Goal: Navigation & Orientation: Find specific page/section

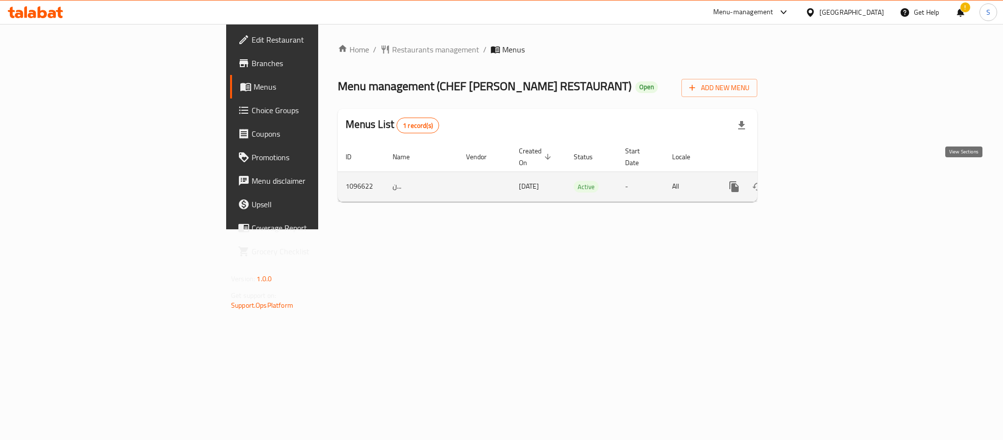
click at [809, 182] on icon "enhanced table" at bounding box center [804, 186] width 9 height 9
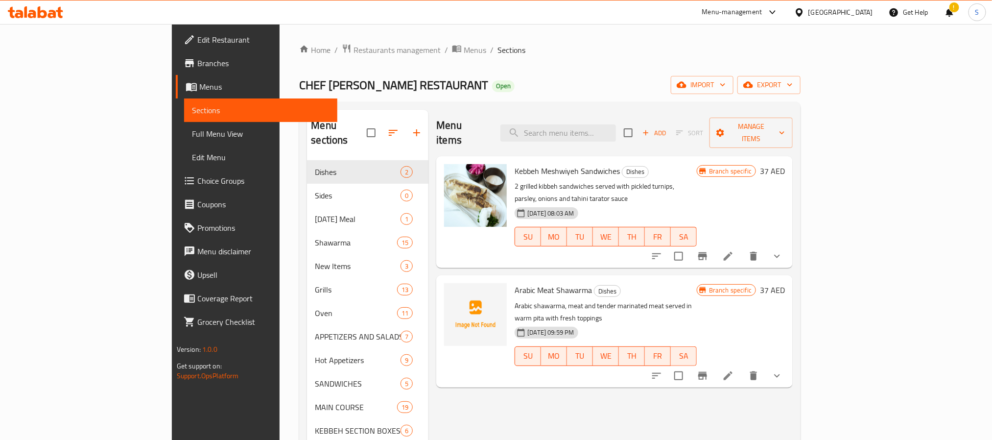
click at [176, 52] on link "Branches" at bounding box center [257, 62] width 162 height 23
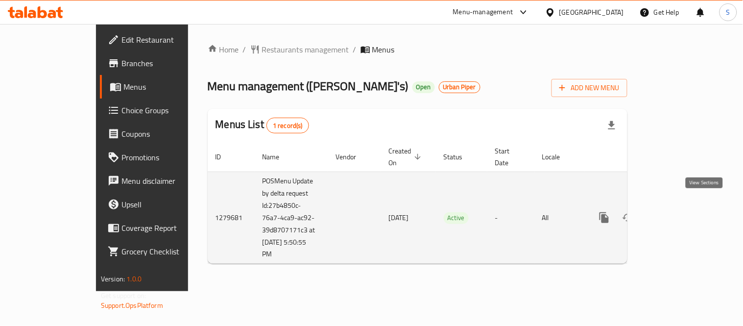
click at [680, 211] on icon "enhanced table" at bounding box center [675, 217] width 12 height 12
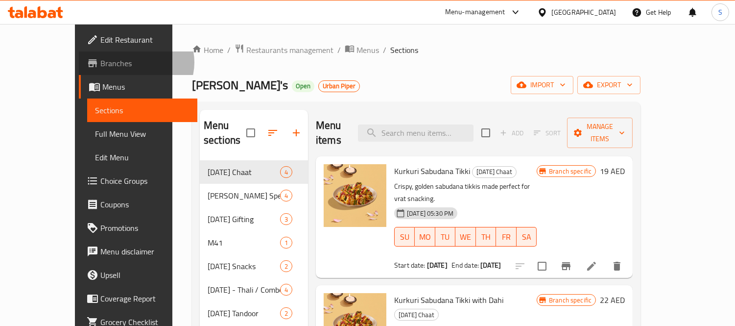
click at [100, 62] on span "Branches" at bounding box center [145, 63] width 90 height 12
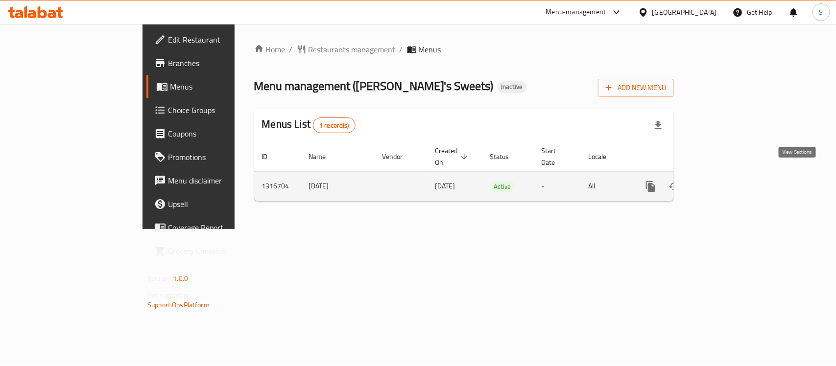
click at [727, 181] on icon "enhanced table" at bounding box center [721, 187] width 12 height 12
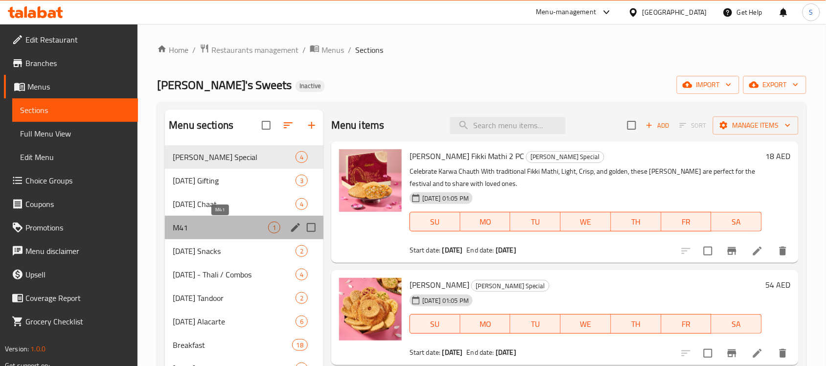
click at [202, 222] on span "M41" at bounding box center [220, 228] width 95 height 12
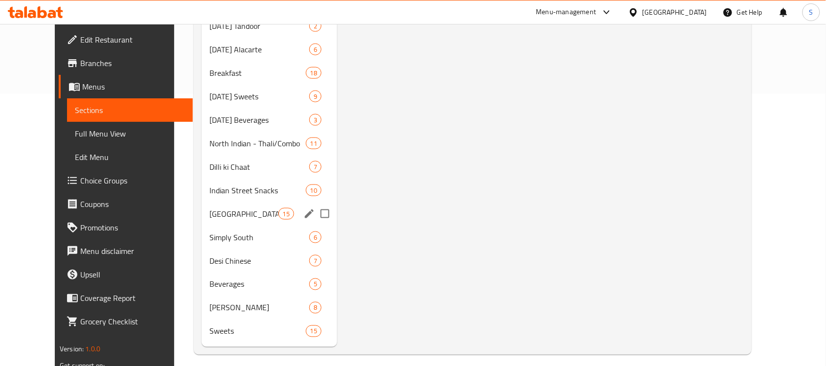
scroll to position [280, 0]
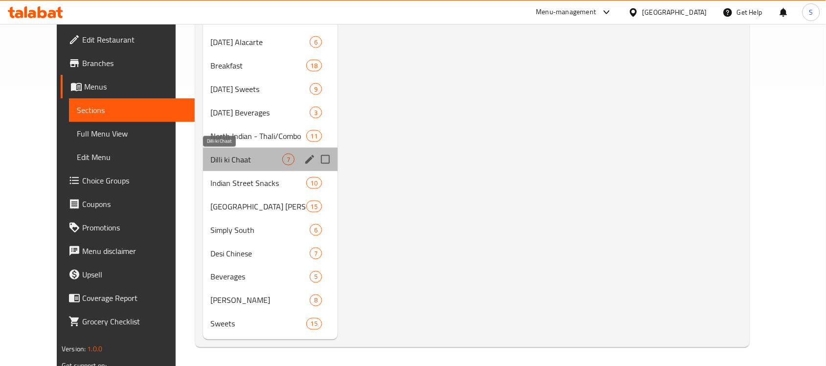
click at [231, 161] on span "Dilli ki Chaat" at bounding box center [246, 160] width 71 height 12
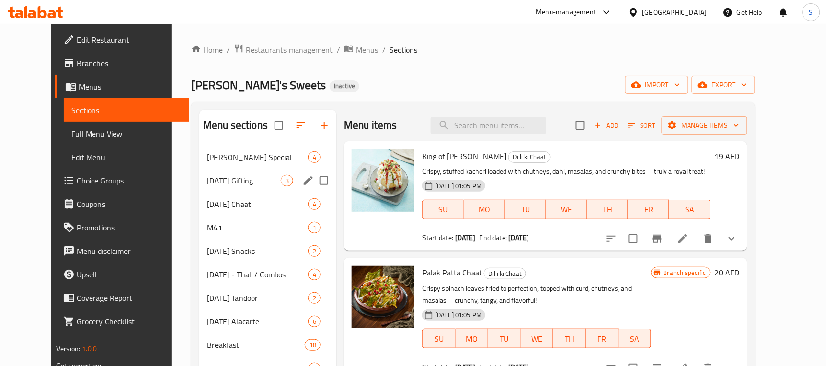
click at [235, 174] on div "[DATE] Gifting 3" at bounding box center [267, 180] width 137 height 23
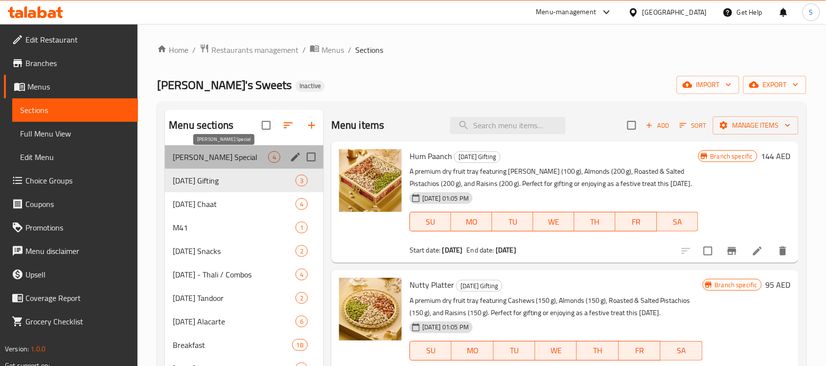
click at [229, 159] on span "[PERSON_NAME] Special" at bounding box center [220, 157] width 95 height 12
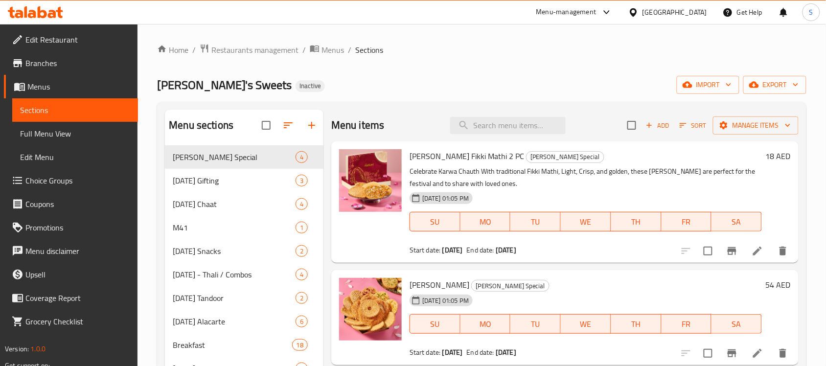
type button "2"
click at [514, 226] on span "TU" at bounding box center [535, 222] width 43 height 14
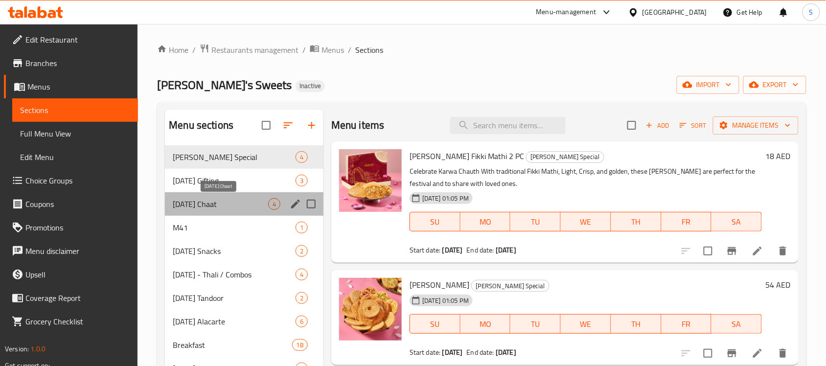
click at [204, 207] on span "[DATE] Chaat" at bounding box center [220, 204] width 95 height 12
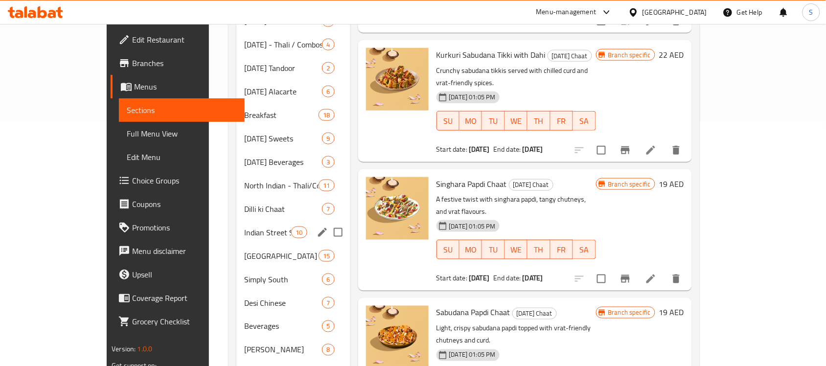
scroll to position [280, 0]
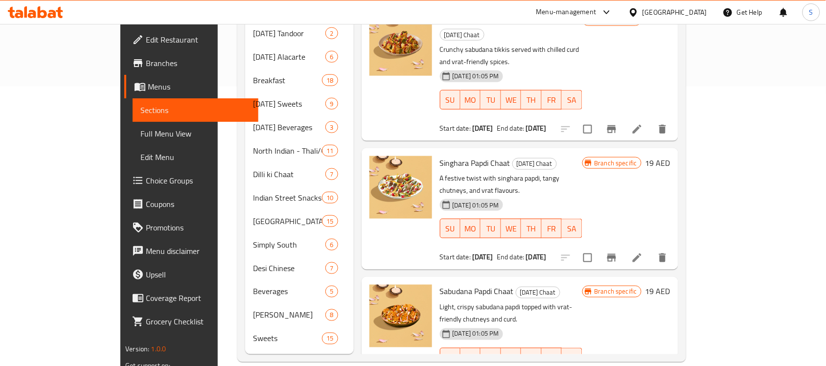
click at [583, 302] on p "Light, crispy sabudana papdi topped with vrat-friendly chutneys and curd." at bounding box center [511, 314] width 142 height 24
click at [583, 285] on h6 "Sabudana Papdi Chaat [DATE] Chaat" at bounding box center [511, 292] width 142 height 14
click at [629, 206] on div "Menu items Add Sort Manage items Kurkuri Sabudana Tikki [DATE] Chaat Crispy, go…" at bounding box center [516, 92] width 325 height 524
click at [440, 284] on span "Sabudana Papdi Chaat" at bounding box center [477, 291] width 74 height 15
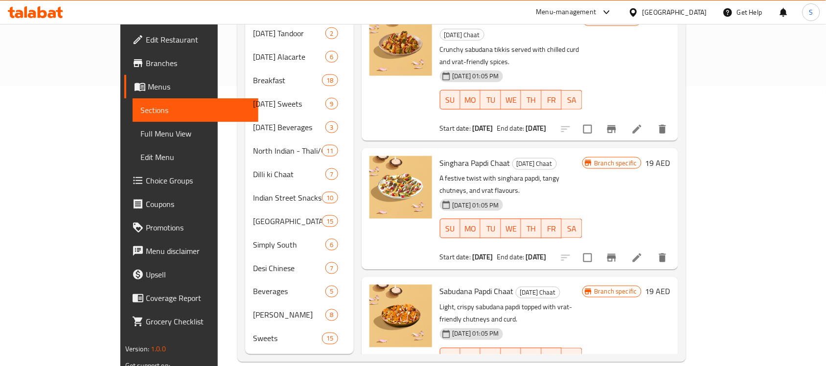
click at [440, 302] on p "Light, crispy sabudana papdi topped with vrat-friendly chutneys and curd." at bounding box center [511, 314] width 142 height 24
click at [583, 285] on h6 "Sabudana Papdi Chaat [DATE] Chaat" at bounding box center [511, 292] width 142 height 14
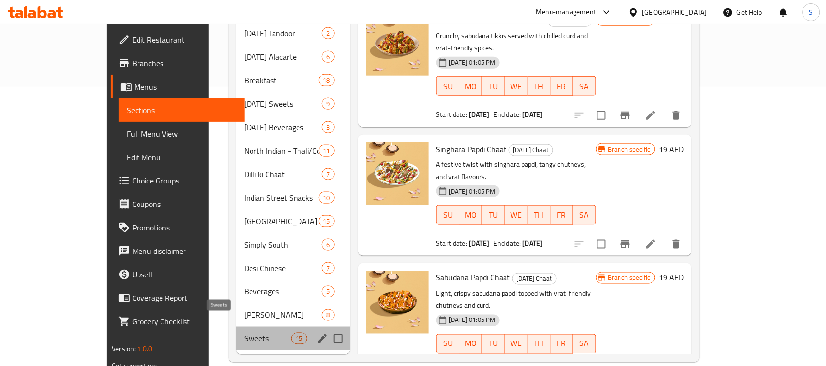
click at [244, 333] on span "Sweets" at bounding box center [267, 339] width 47 height 12
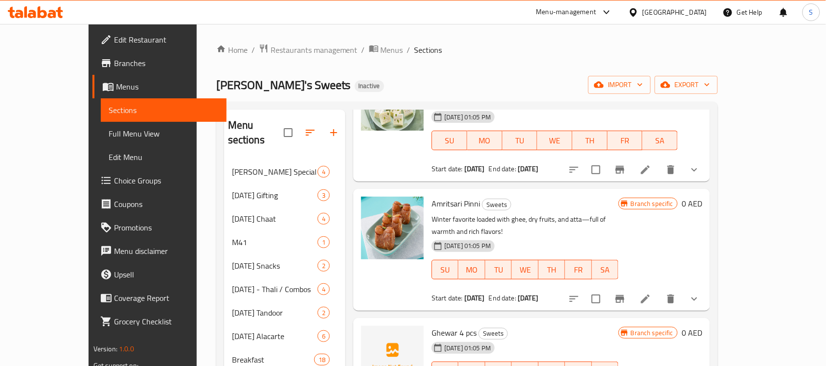
scroll to position [306, 0]
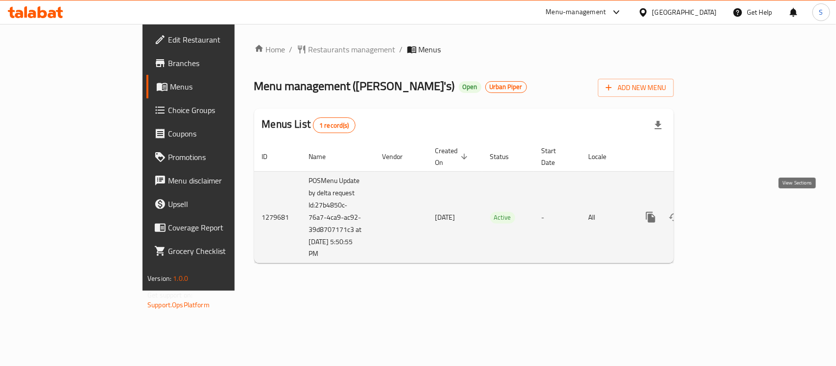
click at [725, 213] on icon "enhanced table" at bounding box center [721, 217] width 9 height 9
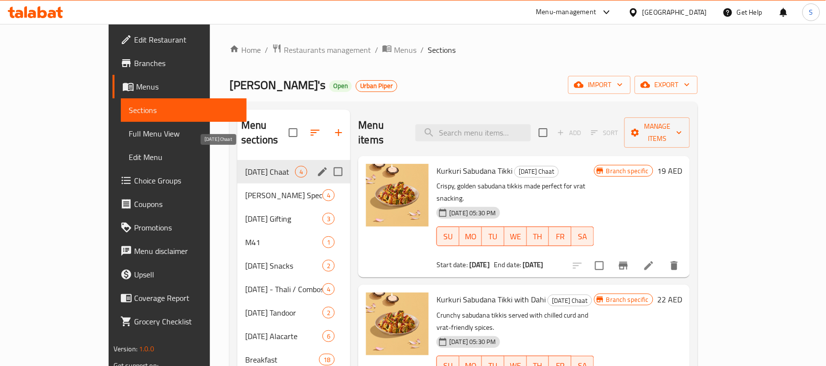
click at [245, 166] on span "[DATE] Chaat" at bounding box center [270, 172] width 50 height 12
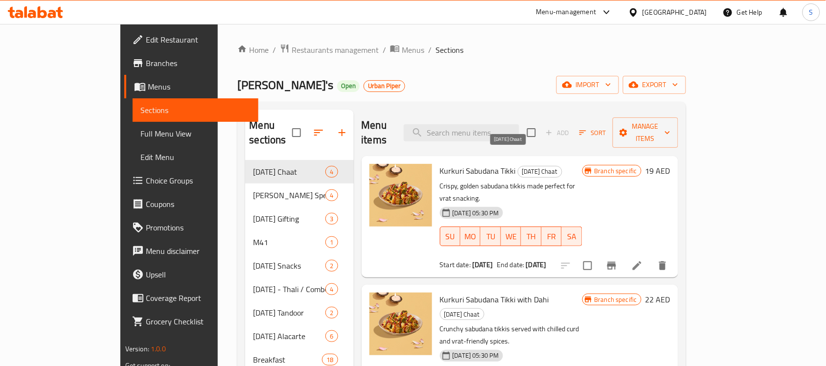
click at [518, 166] on span "[DATE] Chaat" at bounding box center [540, 171] width 44 height 11
copy span "[DATE] Chaat"
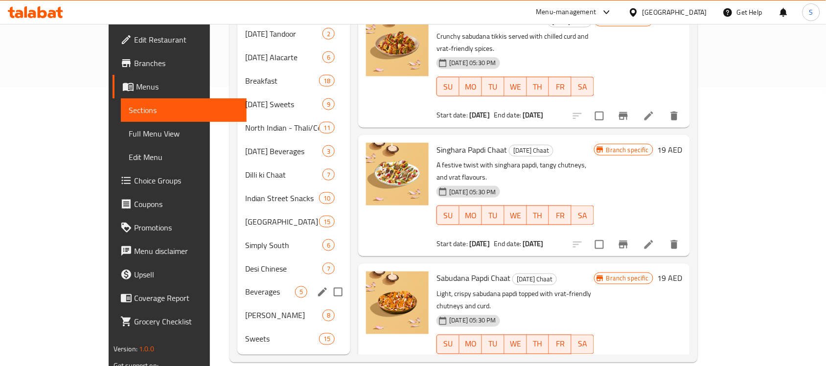
scroll to position [280, 0]
click at [245, 262] on span "Desi Chinese" at bounding box center [270, 268] width 50 height 12
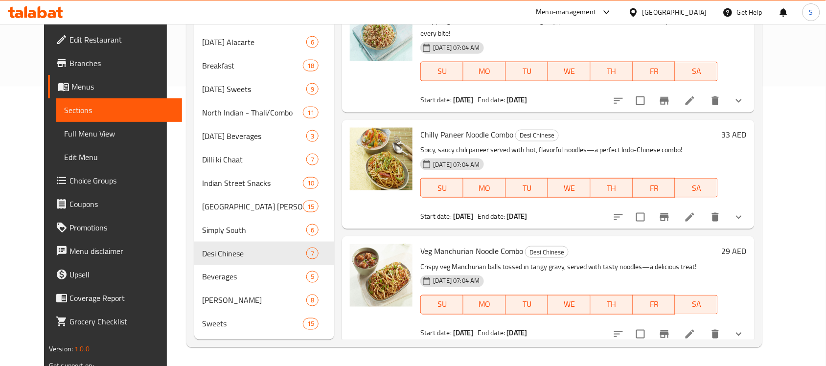
click at [465, 244] on span "Veg Manchurian Noodle Combo" at bounding box center [471, 251] width 103 height 15
copy h6 "Veg Manchurian Noodle Combo"
click at [448, 244] on span "Veg Manchurian Noodle Combo" at bounding box center [471, 251] width 103 height 15
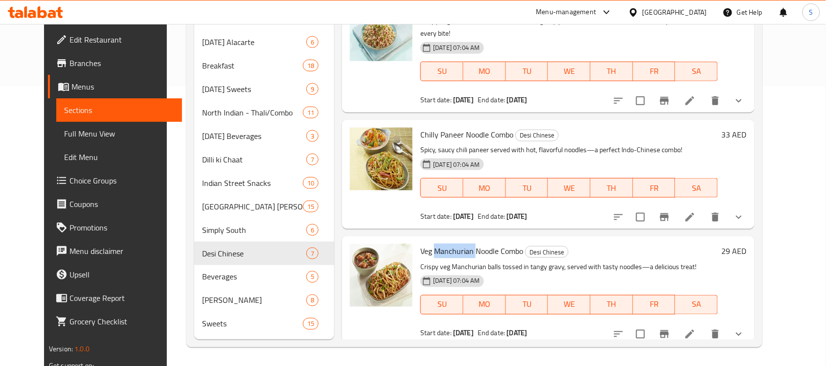
click at [448, 244] on span "Veg Manchurian Noodle Combo" at bounding box center [471, 251] width 103 height 15
copy h6 "Veg Manchurian Noodle Combo"
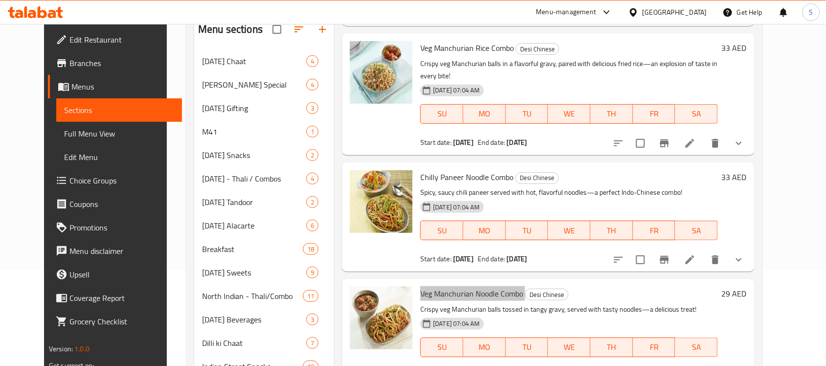
scroll to position [184, 0]
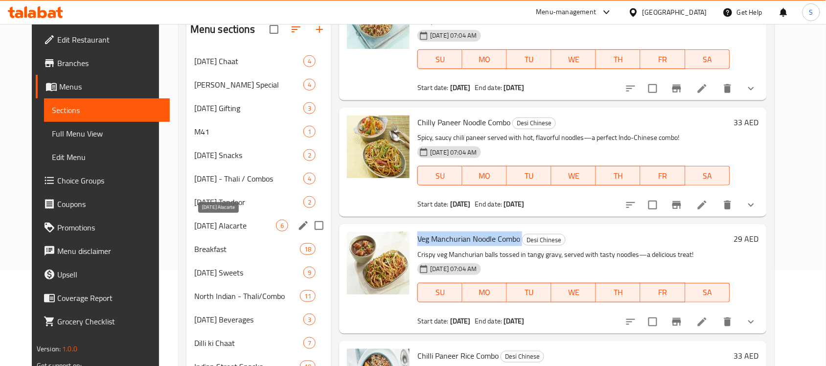
click at [202, 229] on span "[DATE] Alacarte" at bounding box center [235, 226] width 82 height 12
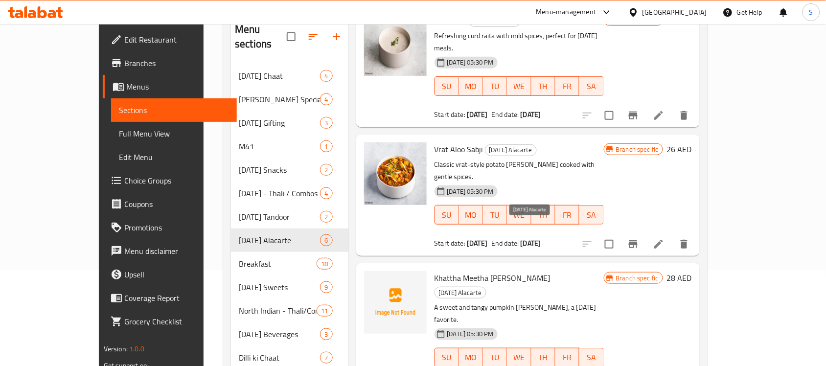
click at [486, 287] on span "[DATE] Alacarte" at bounding box center [460, 292] width 51 height 11
copy span "[DATE] Alacarte"
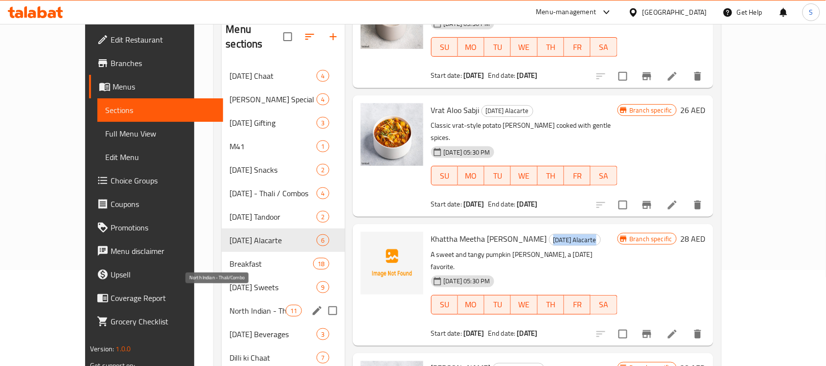
click at [230, 305] on span "North Indian - Thali/Combo" at bounding box center [258, 311] width 56 height 12
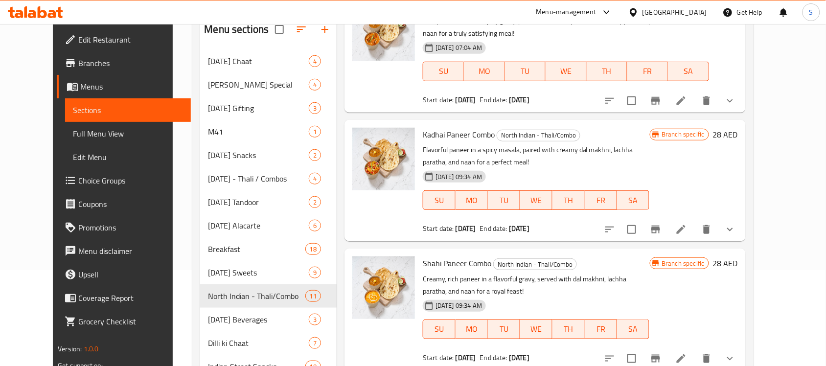
click at [503, 259] on span "North Indian - Thali/Combo" at bounding box center [535, 264] width 83 height 11
copy span "North Indian - Thali/Combo"
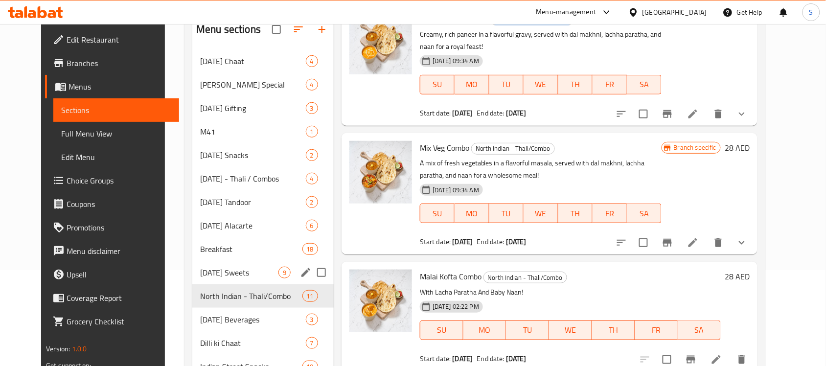
click at [197, 287] on div "North Indian - Thali/Combo 11" at bounding box center [262, 295] width 141 height 23
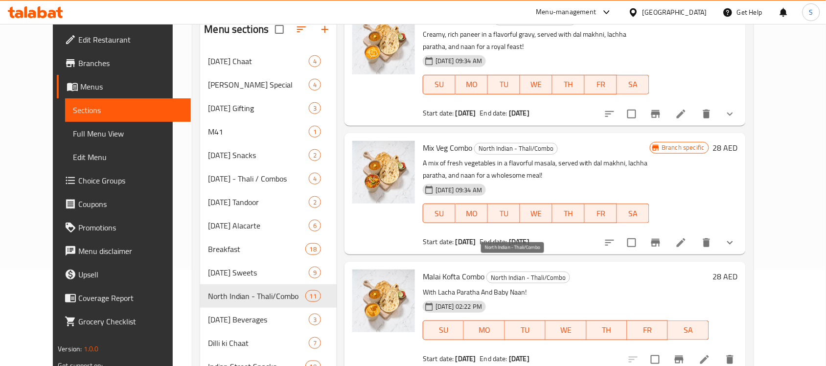
click at [513, 272] on span "North Indian - Thali/Combo" at bounding box center [528, 277] width 83 height 11
copy span "North Indian - Thali/Combo"
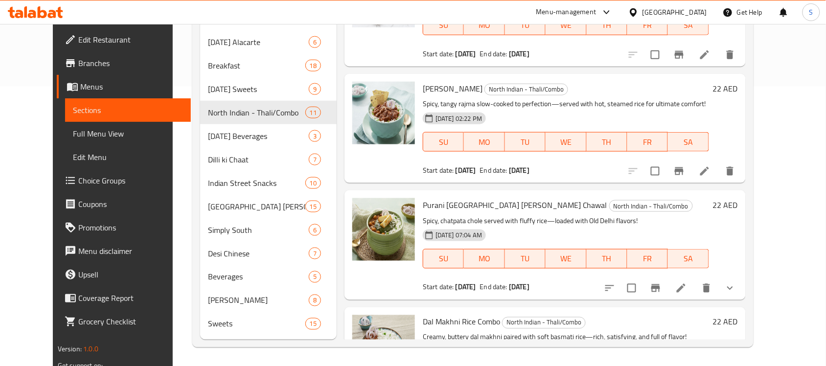
scroll to position [551, 0]
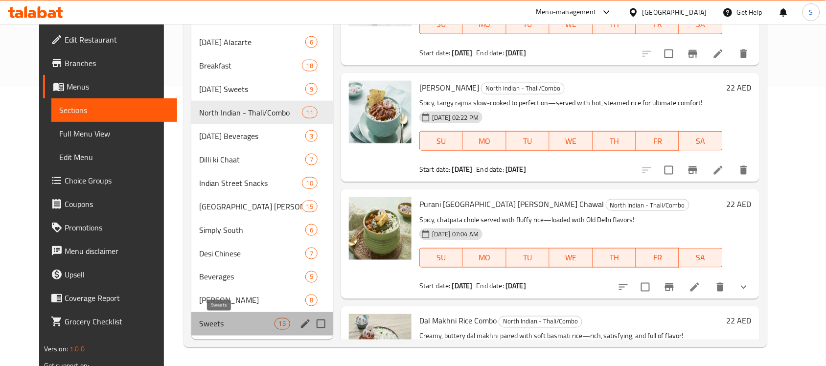
click at [199, 328] on span "Sweets" at bounding box center [236, 324] width 75 height 12
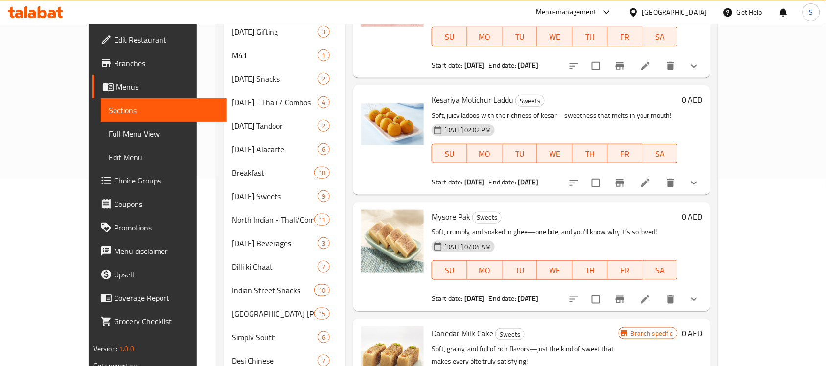
scroll to position [280, 0]
